Goal: Check status: Check status

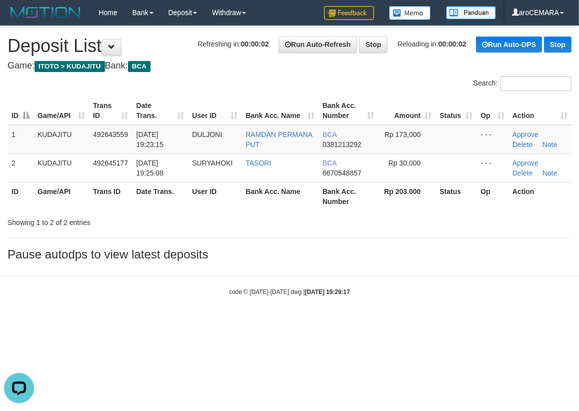
click at [104, 295] on div "code © 2012-2018 dwg | 2025/10/01 19:29:17" at bounding box center [289, 292] width 579 height 10
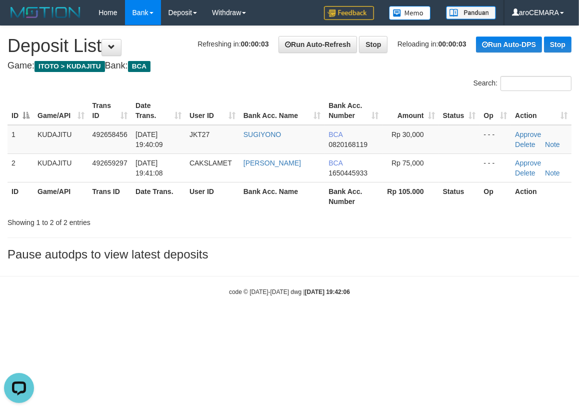
drag, startPoint x: 97, startPoint y: 235, endPoint x: 144, endPoint y: 19, distance: 221.1
click at [97, 235] on div "**********" at bounding box center [289, 146] width 579 height 240
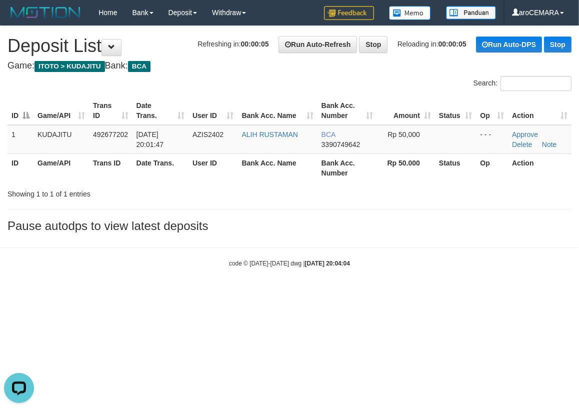
drag, startPoint x: 86, startPoint y: 257, endPoint x: 132, endPoint y: 71, distance: 191.7
click at [86, 257] on body "Toggle navigation Home Bank Account List Load By Website Group [ITOTO] KUDAJITU…" at bounding box center [289, 146] width 579 height 293
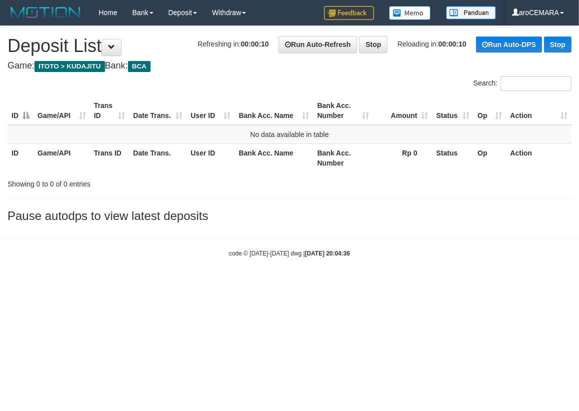
click at [100, 233] on body "Toggle navigation Home Bank Account List Load By Website Group [ITOTO] KUDAJITU…" at bounding box center [289, 141] width 579 height 283
